Goal: Task Accomplishment & Management: Use online tool/utility

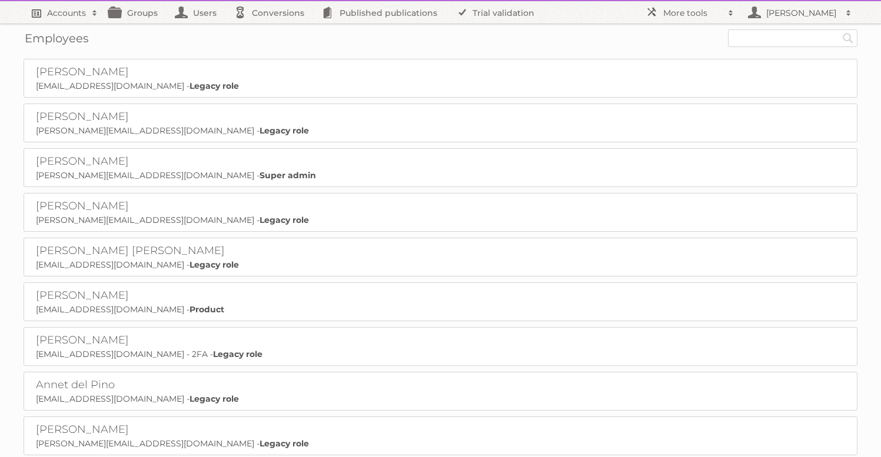
click at [79, 16] on h2 "Accounts" at bounding box center [66, 13] width 39 height 12
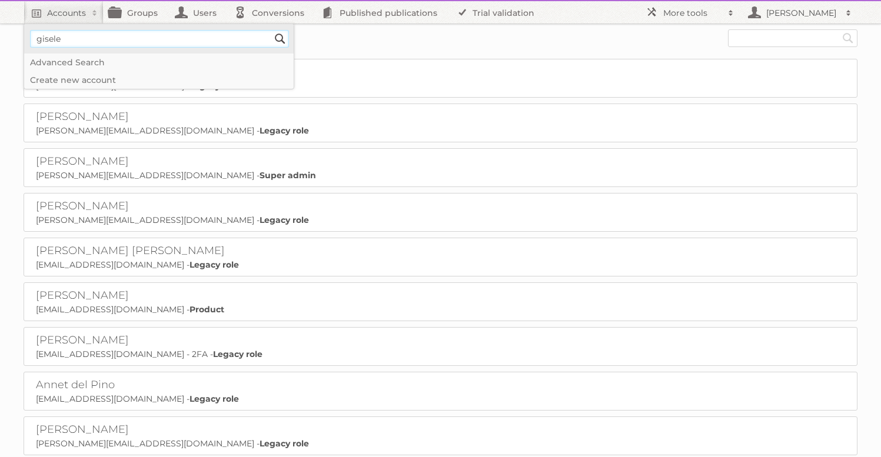
type input"] "gisele"
click at [271, 30] on input "Search" at bounding box center [280, 39] width 18 height 18
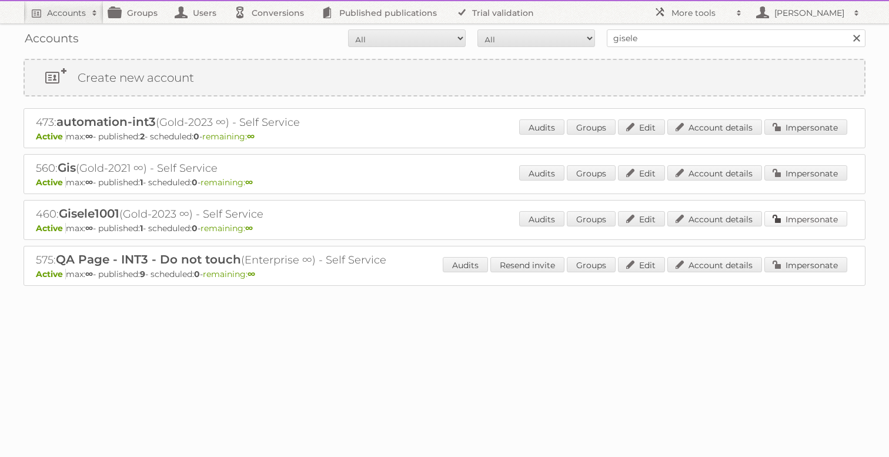
click at [801, 218] on link "Impersonate" at bounding box center [806, 218] width 83 height 15
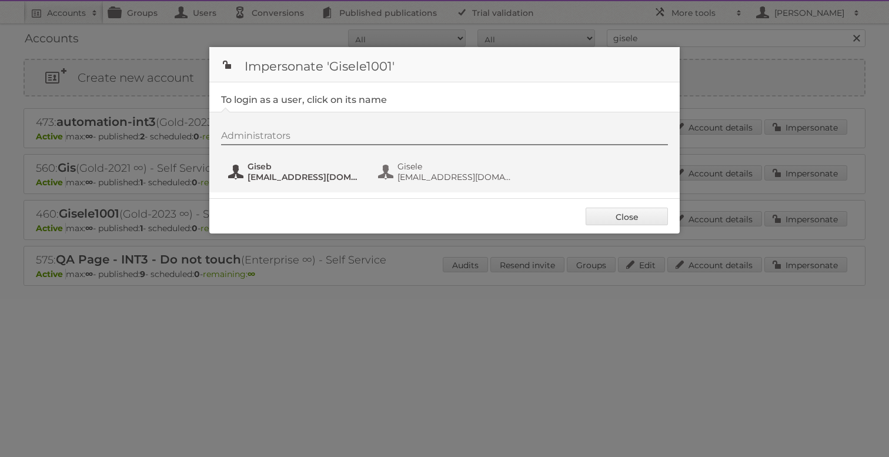
click at [282, 178] on span "gisele+b@publitas.com" at bounding box center [305, 177] width 114 height 11
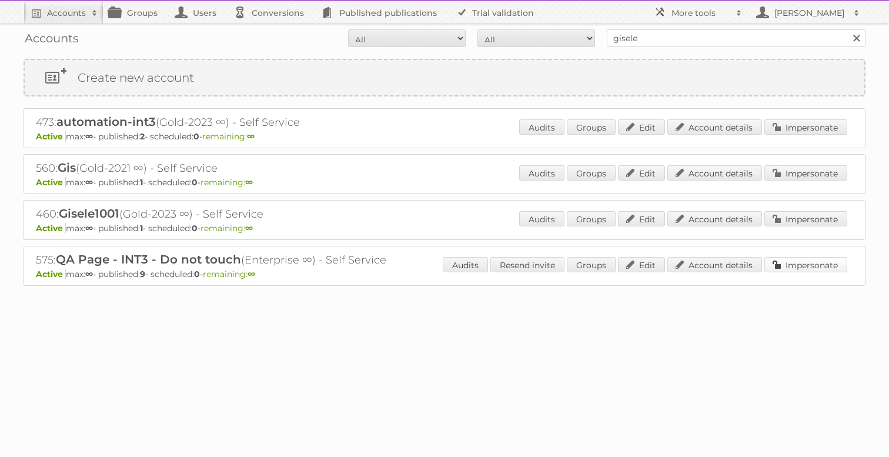
click at [819, 268] on link "Impersonate" at bounding box center [806, 264] width 83 height 15
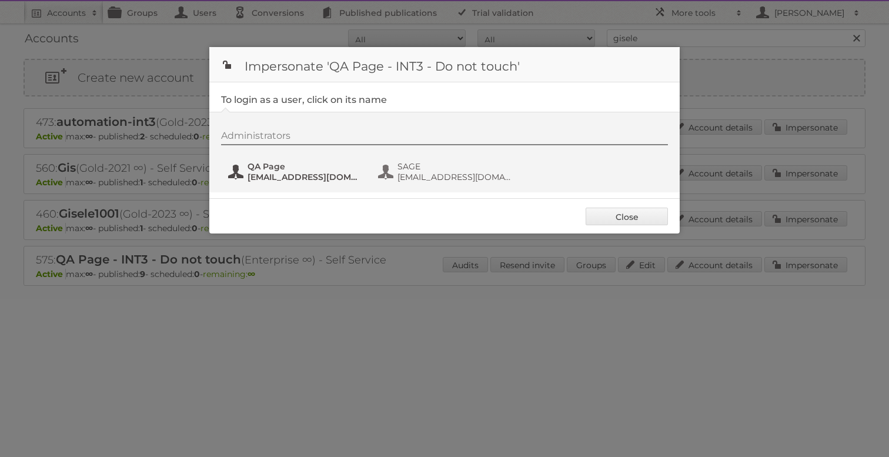
click at [269, 171] on span "QA Page" at bounding box center [305, 166] width 114 height 11
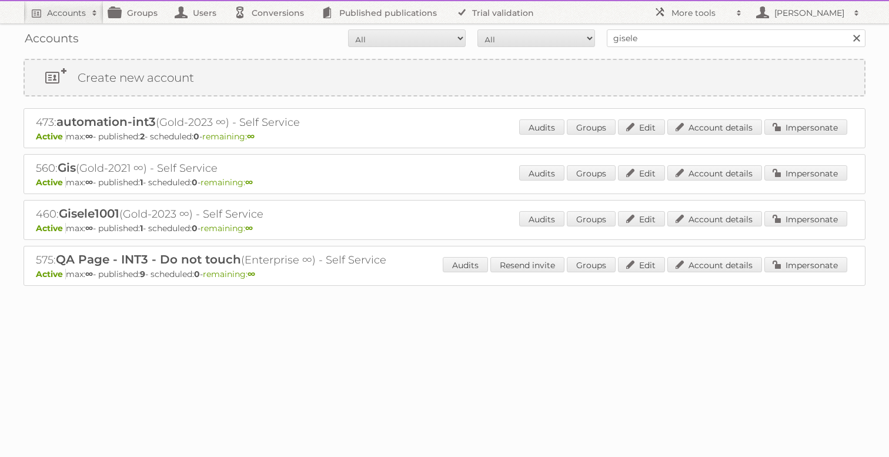
click at [814, 257] on div "Audits Resend invite Groups Edit Account details Impersonate" at bounding box center [645, 266] width 405 height 18
click at [805, 266] on link "Impersonate" at bounding box center [806, 264] width 83 height 15
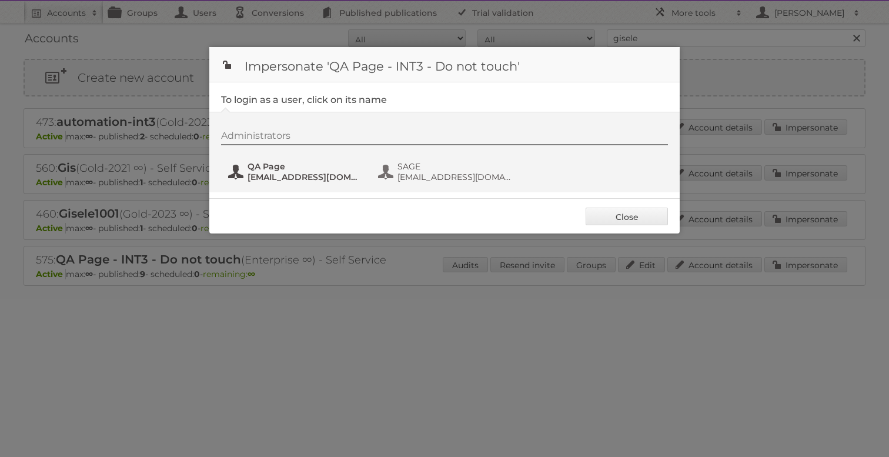
click at [296, 169] on span "QA Page" at bounding box center [305, 166] width 114 height 11
